Goal: Information Seeking & Learning: Learn about a topic

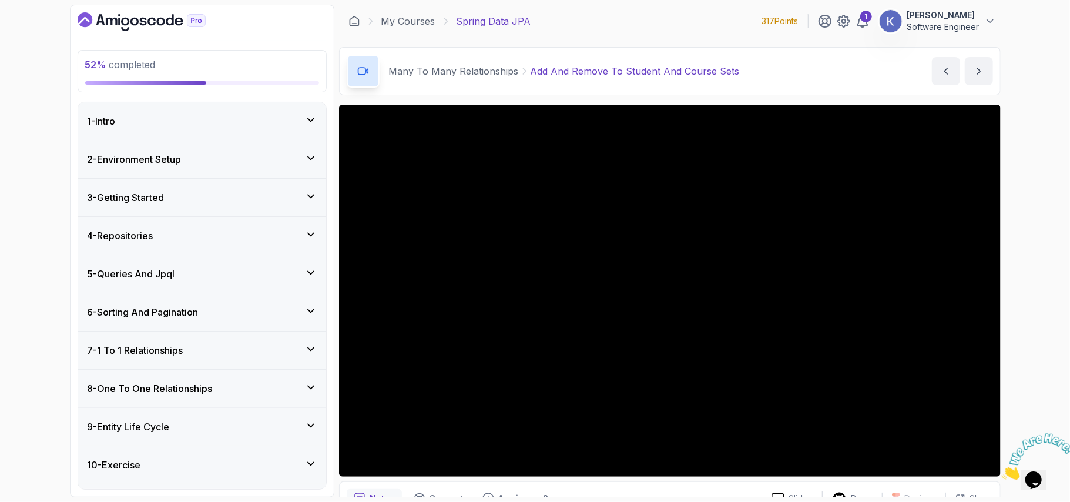
scroll to position [419, 0]
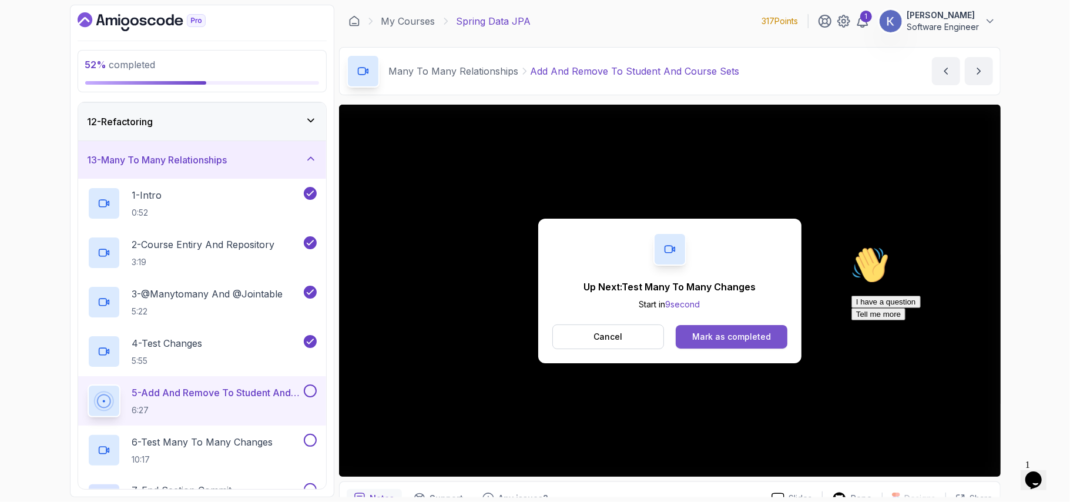
click at [750, 335] on div "Mark as completed" at bounding box center [731, 337] width 79 height 12
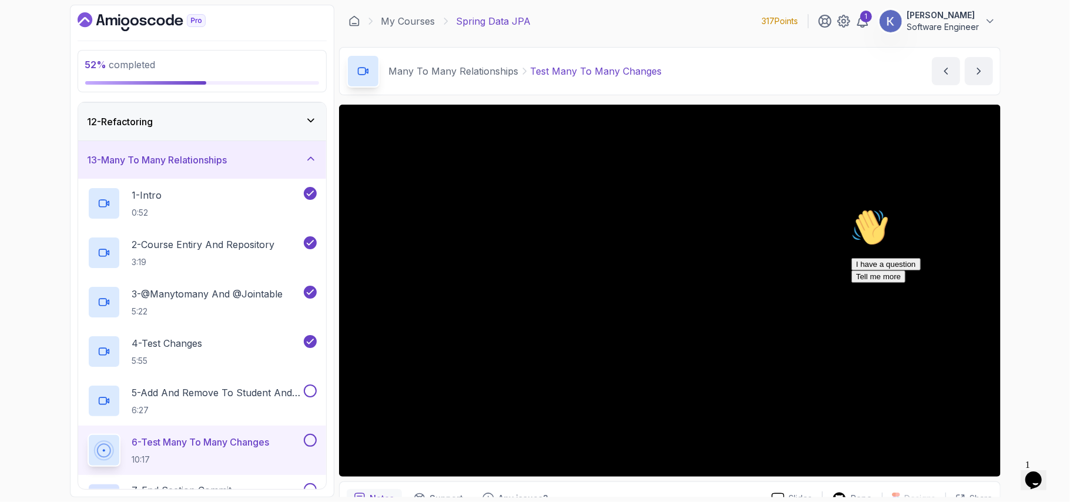
click at [78, 449] on div "6 - Test Many To Many Changes 10:17" at bounding box center [202, 449] width 248 height 49
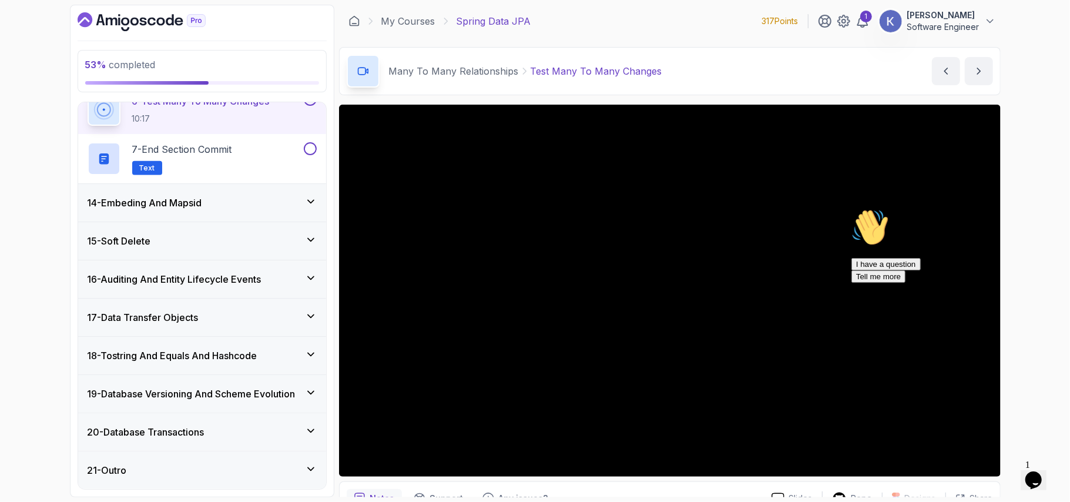
scroll to position [666, 0]
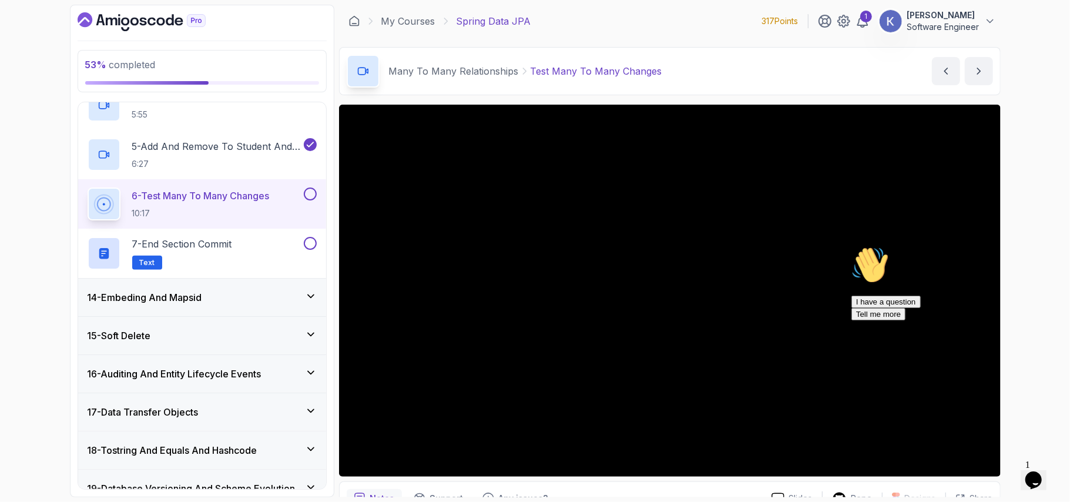
click at [278, 301] on div "14 - Embeding And Mapsid" at bounding box center [202, 297] width 229 height 14
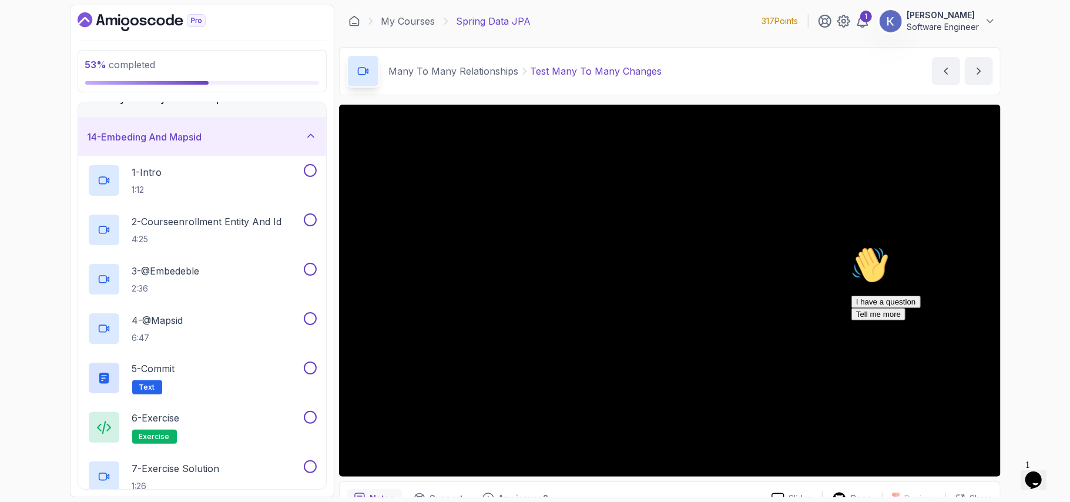
scroll to position [482, 0]
click at [851, 246] on icon "Chat attention grabber" at bounding box center [851, 246] width 0 height 0
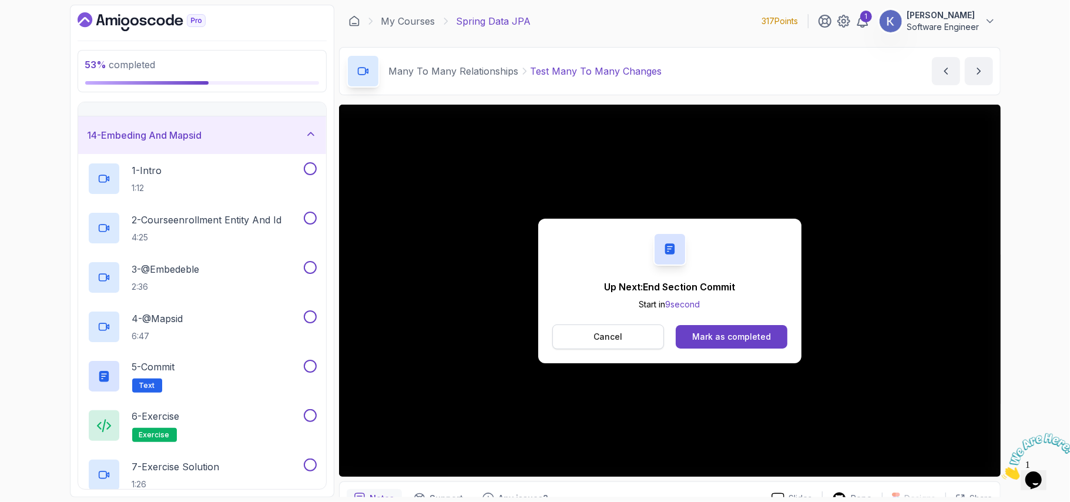
click at [648, 334] on button "Cancel" at bounding box center [608, 336] width 112 height 25
click at [759, 343] on button "Mark as completed" at bounding box center [731, 336] width 111 height 23
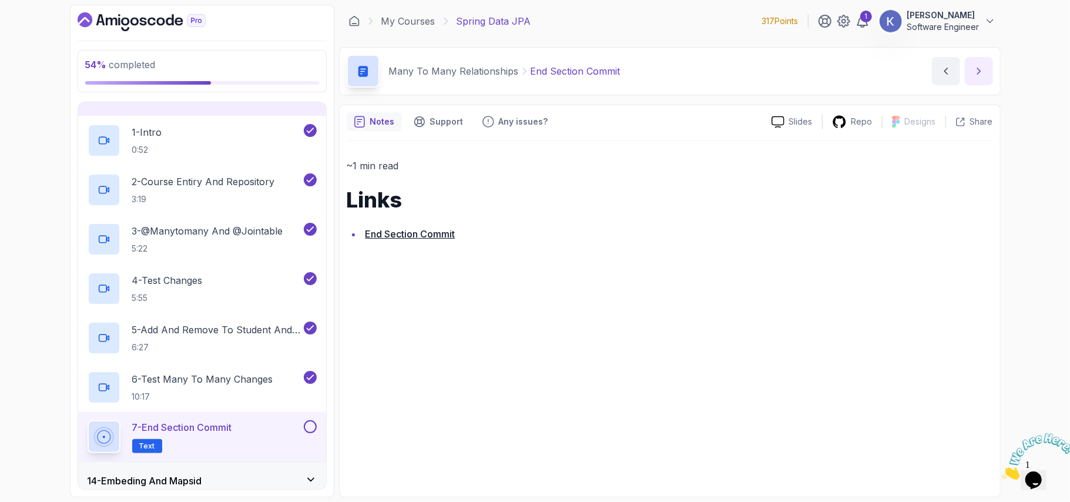
click at [980, 65] on button "next content" at bounding box center [979, 71] width 28 height 28
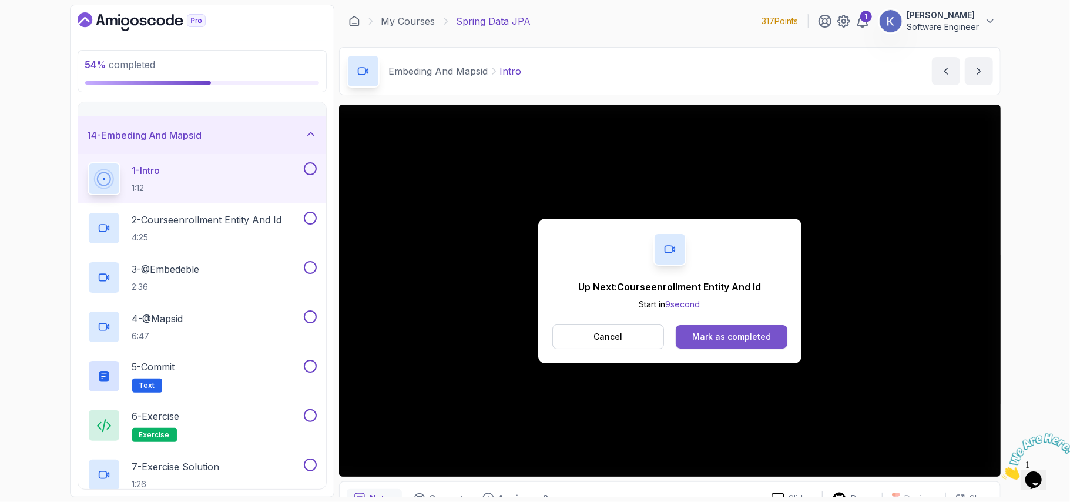
click at [765, 332] on div "Mark as completed" at bounding box center [731, 337] width 79 height 12
